Goal: Transaction & Acquisition: Subscribe to service/newsletter

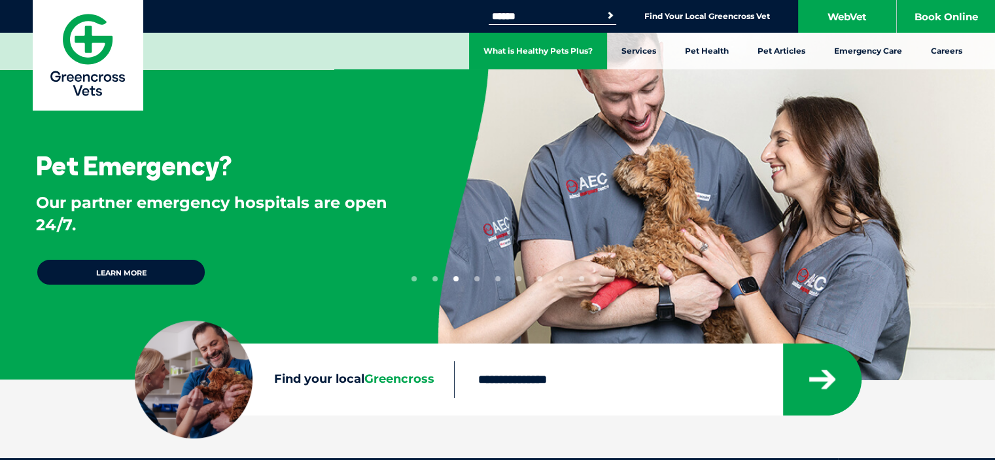
click at [586, 55] on link "What is Healthy Pets Plus?" at bounding box center [538, 51] width 138 height 37
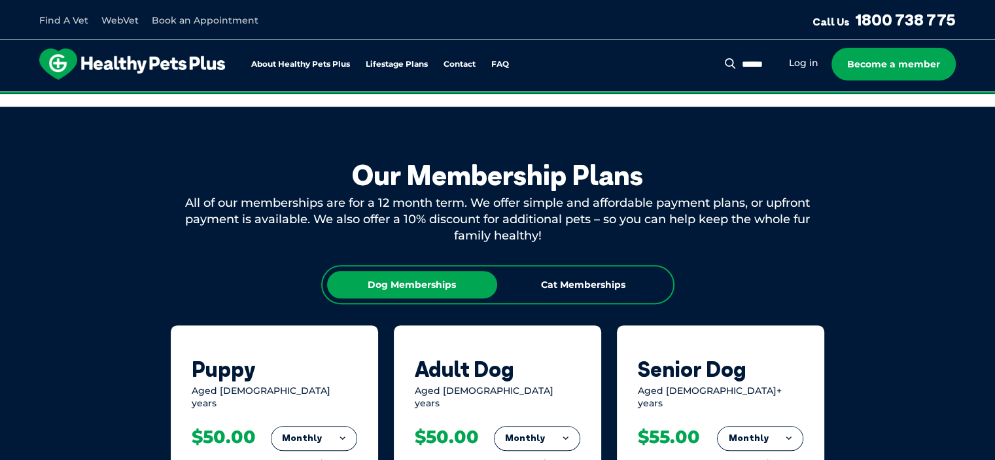
scroll to position [654, 0]
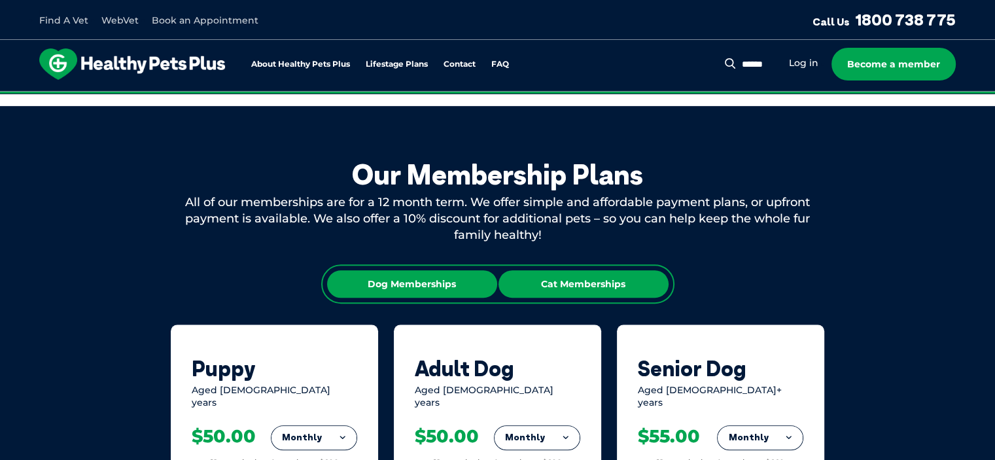
click at [633, 272] on div "Cat Memberships" at bounding box center [583, 283] width 170 height 27
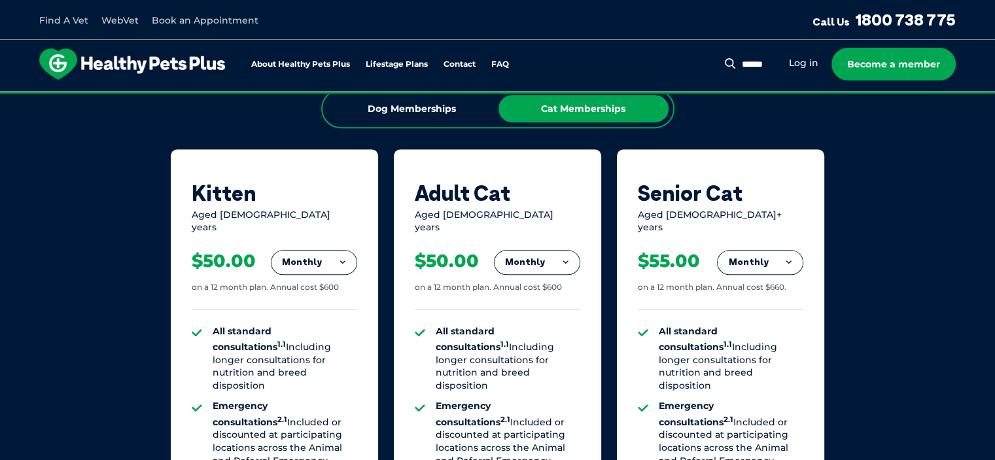
scroll to position [916, 0]
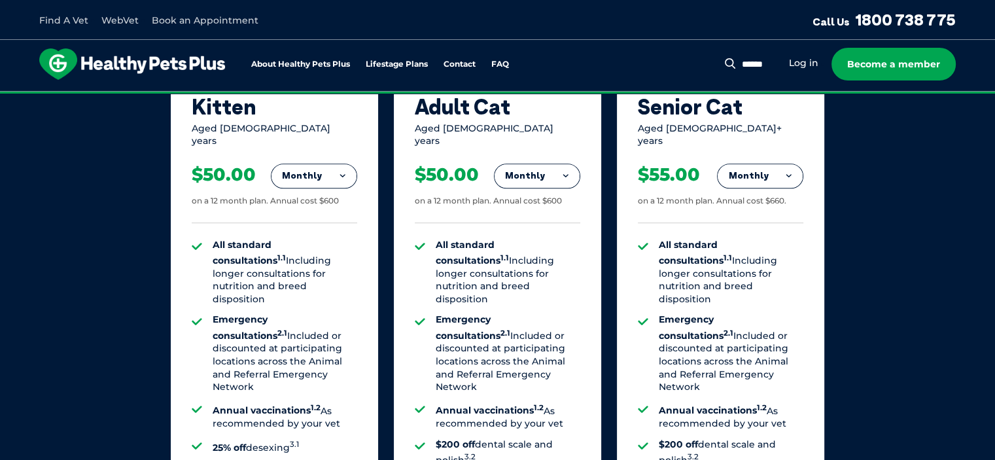
click at [557, 171] on button "Monthly" at bounding box center [536, 176] width 85 height 24
click at [562, 198] on li "Fortnightly" at bounding box center [536, 203] width 85 height 31
click at [557, 164] on button "Fortnightly" at bounding box center [533, 176] width 92 height 24
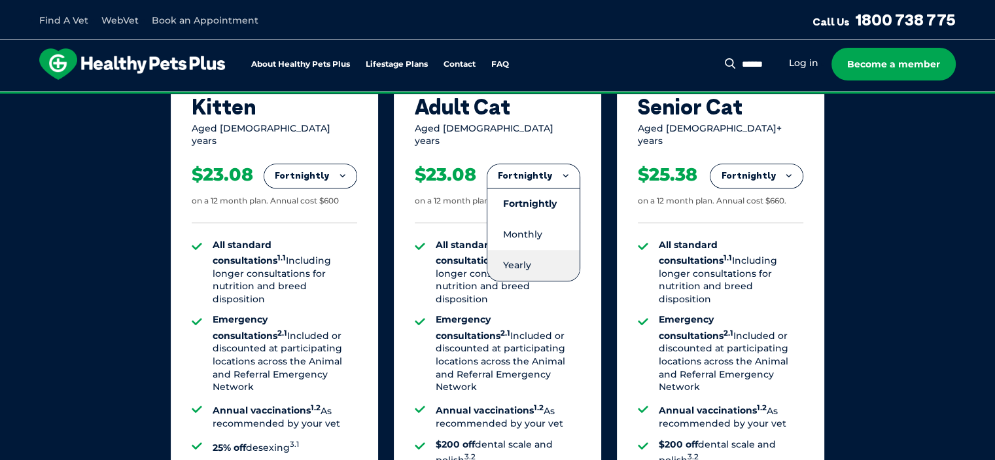
click at [557, 265] on li "Yearly" at bounding box center [533, 265] width 92 height 31
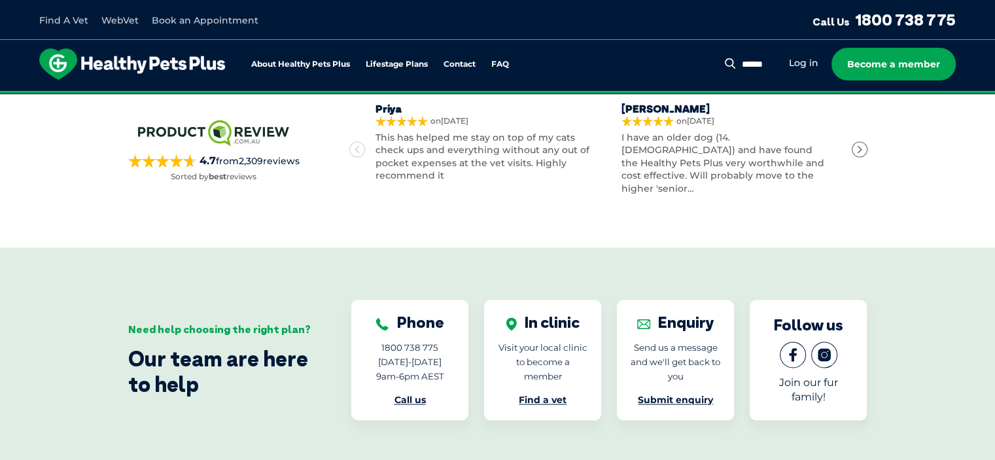
scroll to position [2223, 0]
